Goal: Ask a question

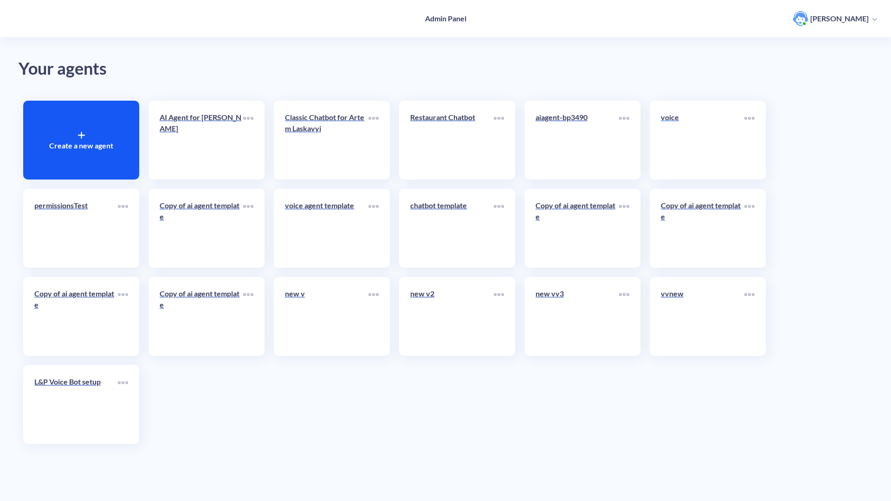
click at [728, 163] on link "voice" at bounding box center [703, 140] width 84 height 57
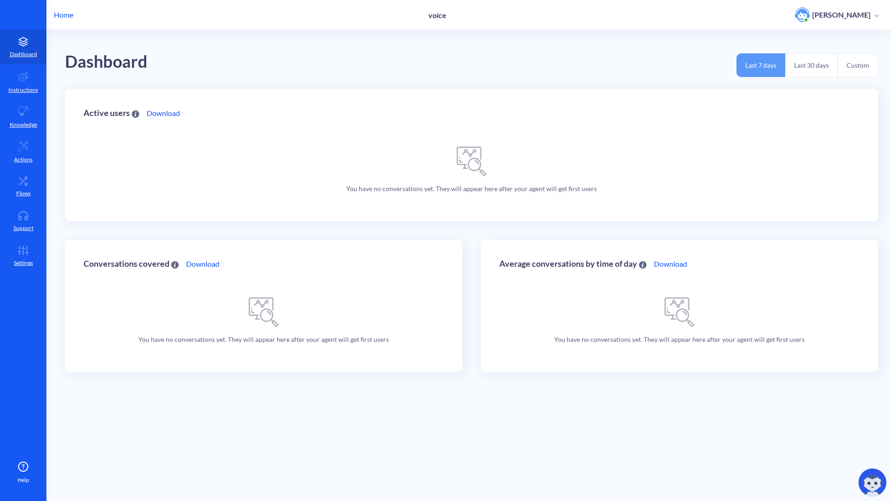
click at [874, 492] on img at bounding box center [873, 483] width 28 height 28
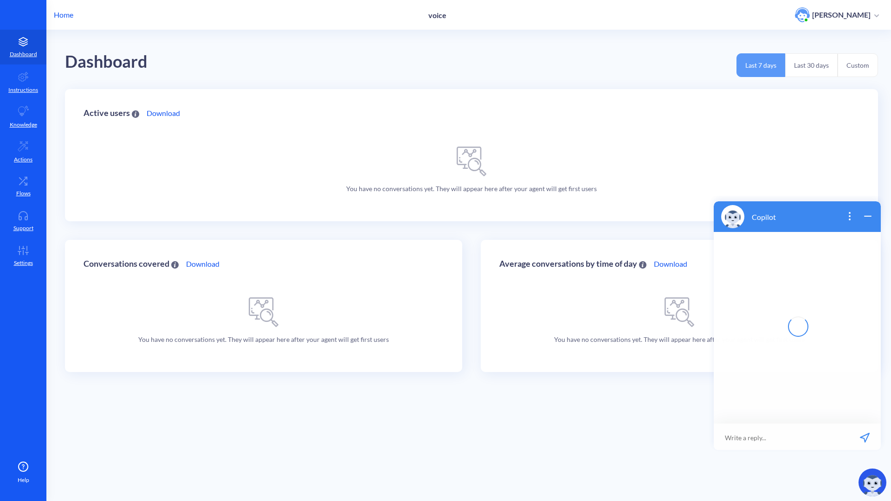
scroll to position [1, 0]
click at [787, 440] on input at bounding box center [792, 437] width 115 height 28
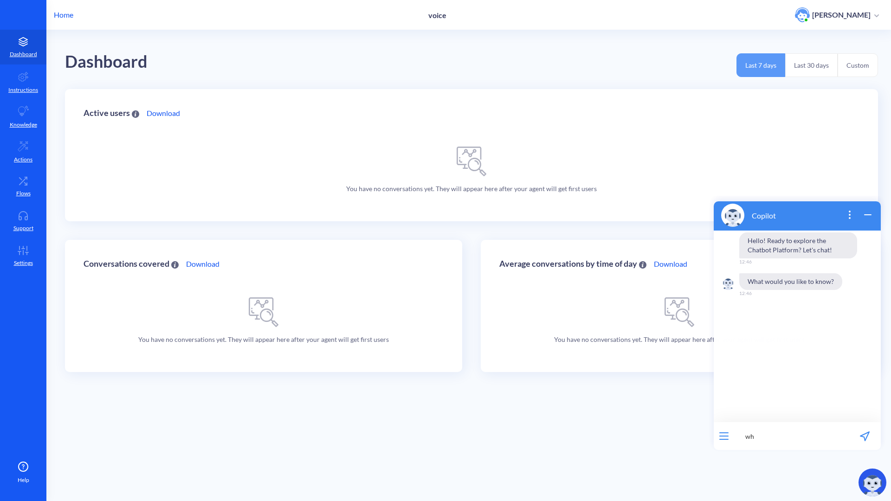
type input "w"
click at [789, 437] on input "can my voice agent run multiple ai actions simultaniously? will there be race c…" at bounding box center [792, 437] width 115 height 28
type input "can my voice agent run multiple ai actions simultaniously? will there be race c…"
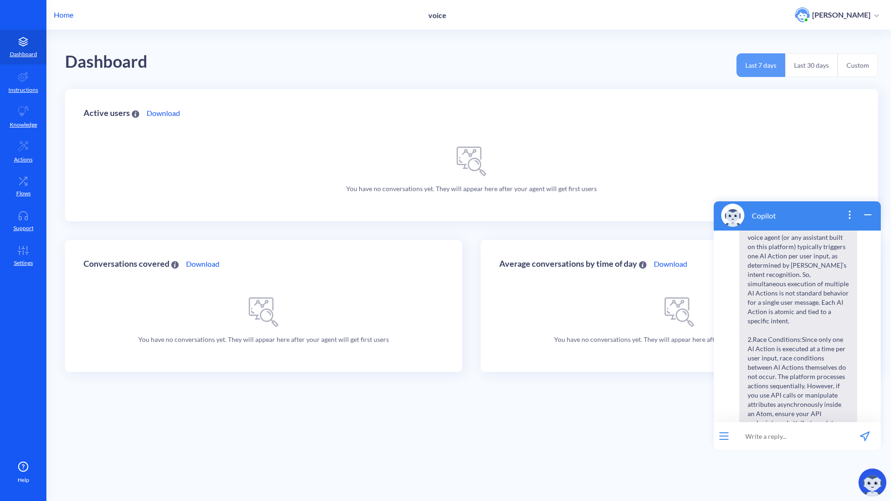
scroll to position [211, 0]
paste input "How to add a validation step in AI action flow: after collecting an 'id' attrib…"
type input "How to add a validation step in AI action flow: after collecting an 'id' attrib…"
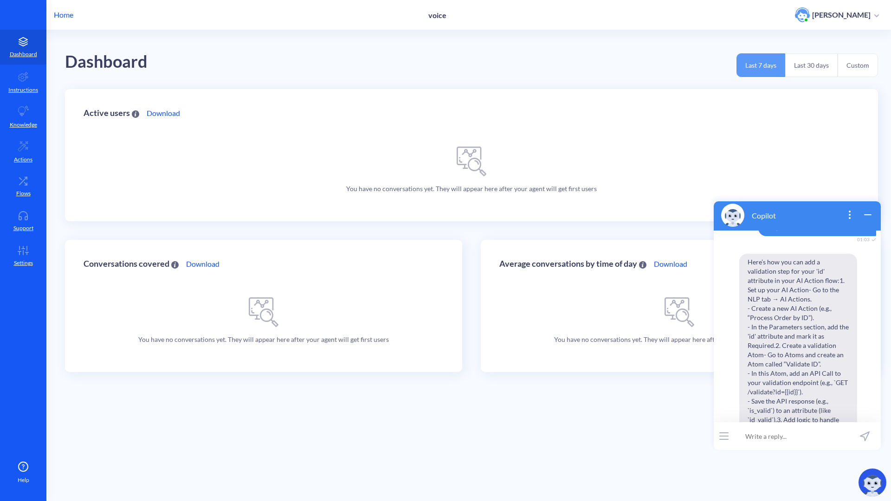
scroll to position [883, 0]
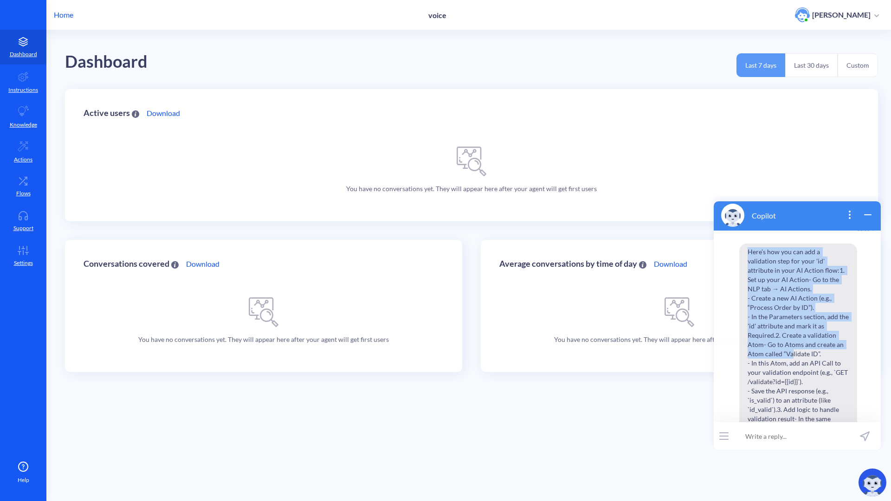
drag, startPoint x: 807, startPoint y: 390, endPoint x: 774, endPoint y: 391, distance: 33.0
click at [774, 391] on span "Here’s how you can add a validation step for your 'id' attribute in your AI Act…" at bounding box center [799, 405] width 118 height 323
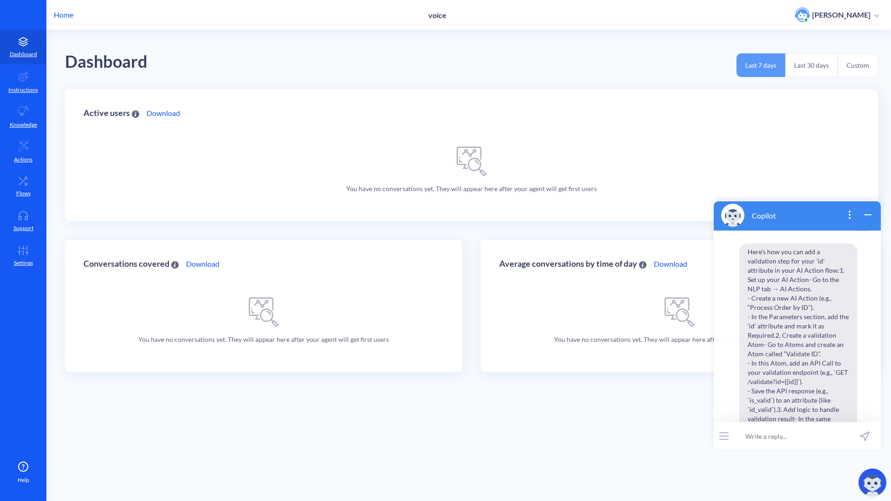
click at [774, 391] on span "Here’s how you can add a validation step for your 'id' attribute in your AI Act…" at bounding box center [799, 410] width 118 height 332
drag, startPoint x: 791, startPoint y: 381, endPoint x: 763, endPoint y: 363, distance: 32.8
click at [763, 363] on span "Here’s how you can add a validation step for your 'id' attribute in your AI Act…" at bounding box center [799, 450] width 118 height 546
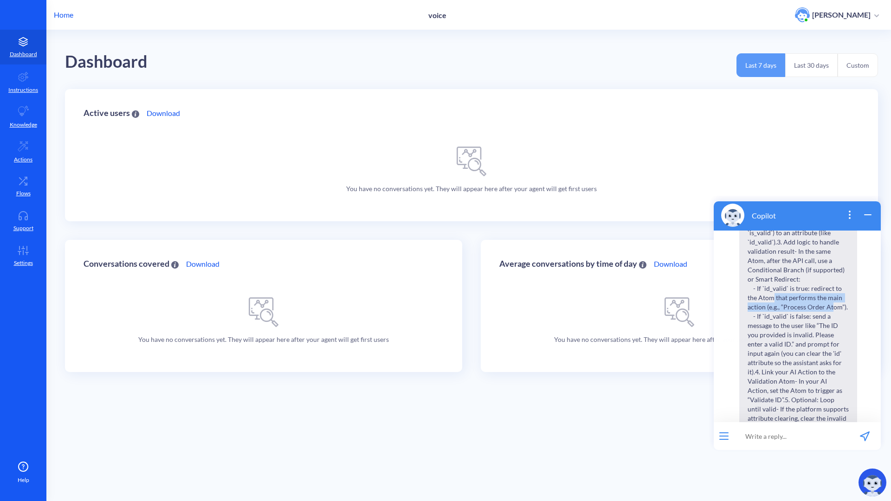
drag, startPoint x: 769, startPoint y: 358, endPoint x: 827, endPoint y: 358, distance: 57.6
click at [827, 358] on span "Here’s how you can add a validation step for your 'id' attribute in your AI Act…" at bounding box center [799, 349] width 118 height 546
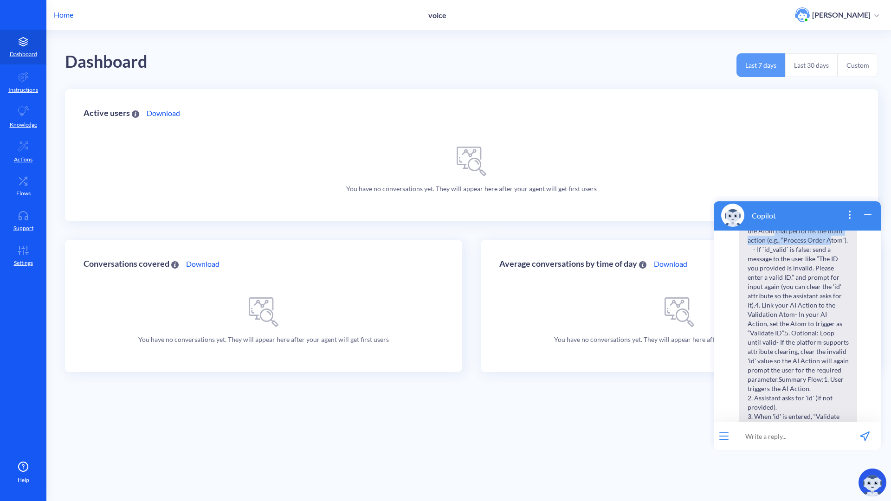
scroll to position [1116, 0]
drag, startPoint x: 793, startPoint y: 318, endPoint x: 790, endPoint y: 356, distance: 38.2
click at [790, 356] on span "Here’s how you can add a validation step for your 'id' attribute in your AI Act…" at bounding box center [799, 281] width 118 height 546
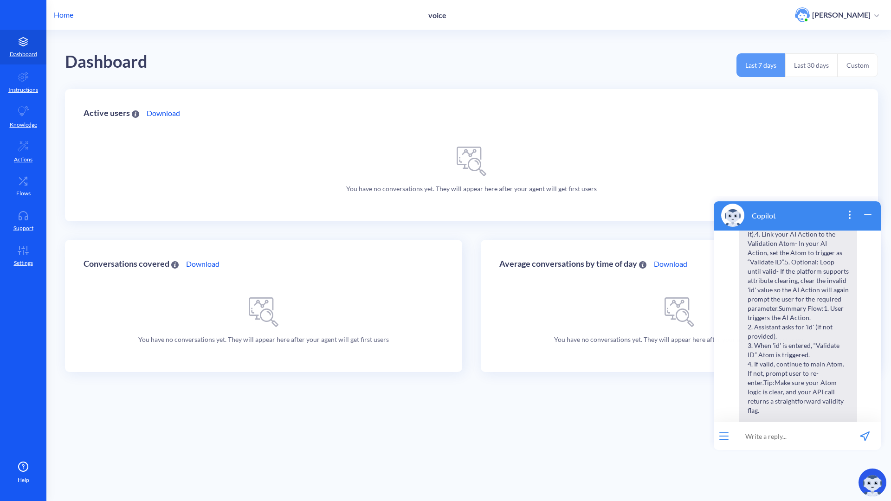
scroll to position [1193, 0]
drag, startPoint x: 758, startPoint y: 306, endPoint x: 800, endPoint y: 334, distance: 50.9
click at [800, 334] on span "Here’s how you can add a validation step for your 'id' attribute in your AI Act…" at bounding box center [799, 204] width 118 height 546
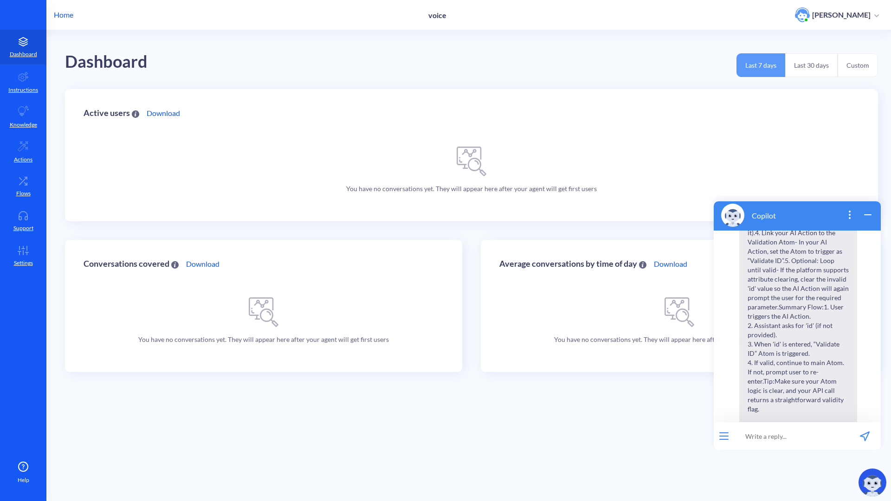
drag, startPoint x: 795, startPoint y: 286, endPoint x: 758, endPoint y: 267, distance: 41.5
click at [758, 267] on span "Here’s how you can add a validation step for your 'id' attribute in your AI Act…" at bounding box center [799, 210] width 118 height 546
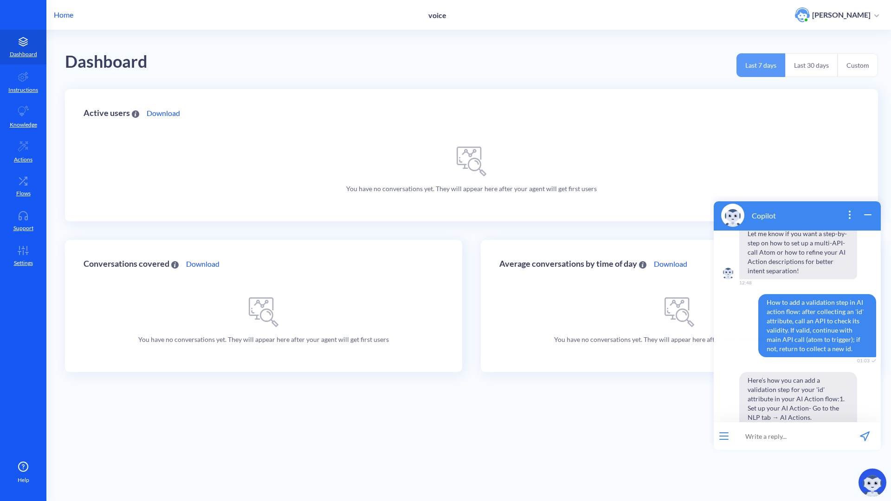
scroll to position [770, 0]
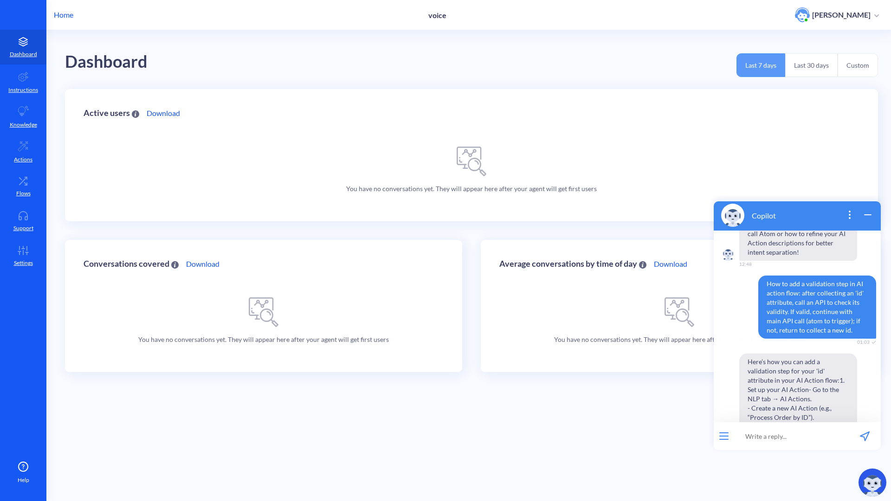
drag, startPoint x: 785, startPoint y: 397, endPoint x: 749, endPoint y: 371, distance: 43.8
copy span "Lore’i dol sit ame con a elitseddoe temp inc utla 'et' doloremag al enim AD Min…"
click at [758, 433] on input at bounding box center [792, 437] width 115 height 28
type input "w"
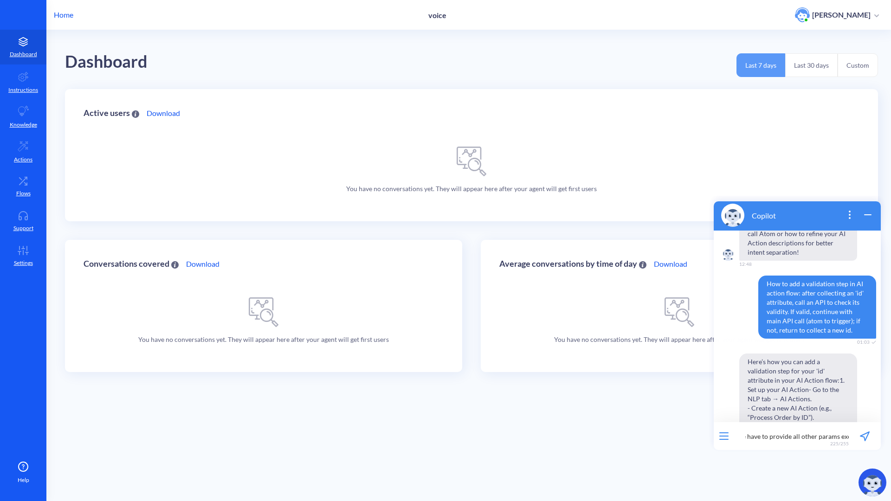
scroll to position [0, 498]
type input "what about when i use ai agents or voice agents? they do not have ability to di…"
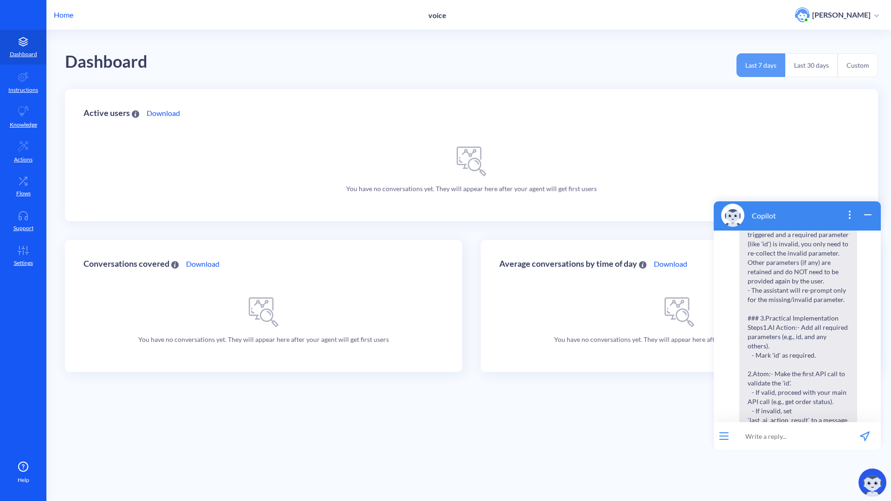
scroll to position [1978, 0]
drag, startPoint x: 839, startPoint y: 327, endPoint x: 780, endPoint y: 293, distance: 69.3
click at [780, 293] on span "Excellent and very relevant questions for voice/AI agents! ### 1. Validation fl…" at bounding box center [799, 272] width 118 height 936
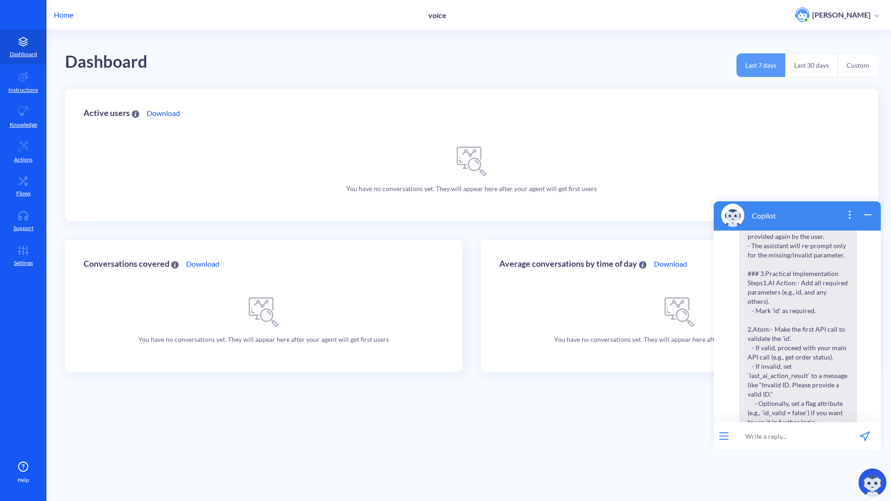
scroll to position [2022, 0]
click at [780, 293] on span "Excellent and very relevant questions for voice/AI agents! ### 1. Validation fl…" at bounding box center [799, 228] width 118 height 936
drag, startPoint x: 813, startPoint y: 399, endPoint x: 734, endPoint y: 293, distance: 132.0
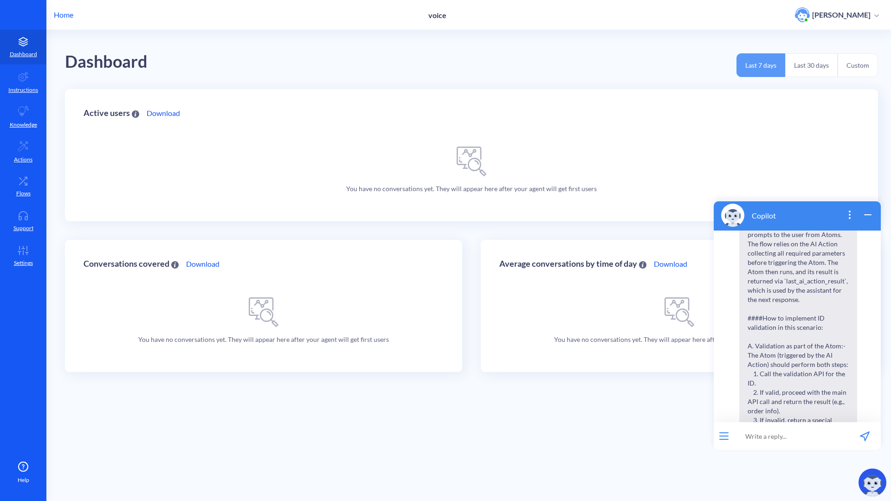
copy span "Excellent and very relevant questions for voice/AI agents! ### 1. Validation fl…"
click at [749, 436] on input at bounding box center [792, 437] width 115 height 28
drag, startPoint x: 788, startPoint y: 442, endPoint x: 746, endPoint y: 442, distance: 42.3
click at [746, 442] on input "ok, now" at bounding box center [792, 437] width 115 height 28
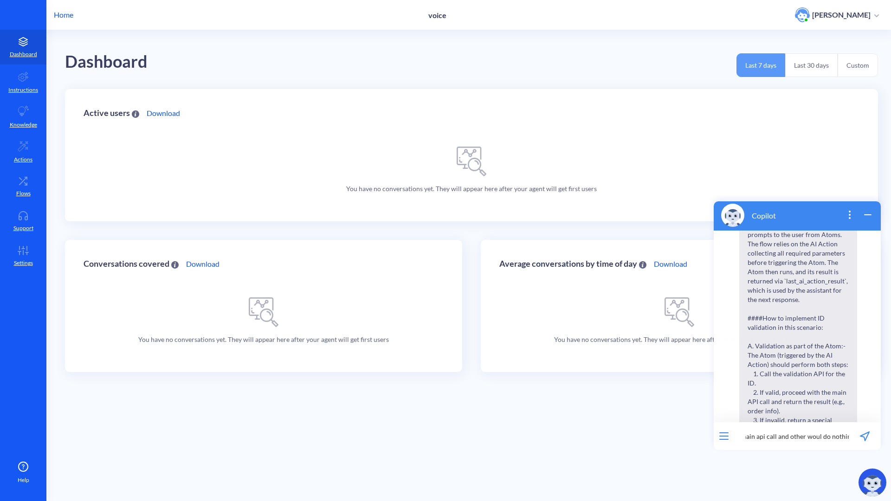
click at [816, 436] on input "ok, now how to setup redirect so one branch would go to main api call and other…" at bounding box center [792, 437] width 115 height 28
type input "ok, now how to setup redirect so one branch would go to main api call and other…"
